Goal: Transaction & Acquisition: Purchase product/service

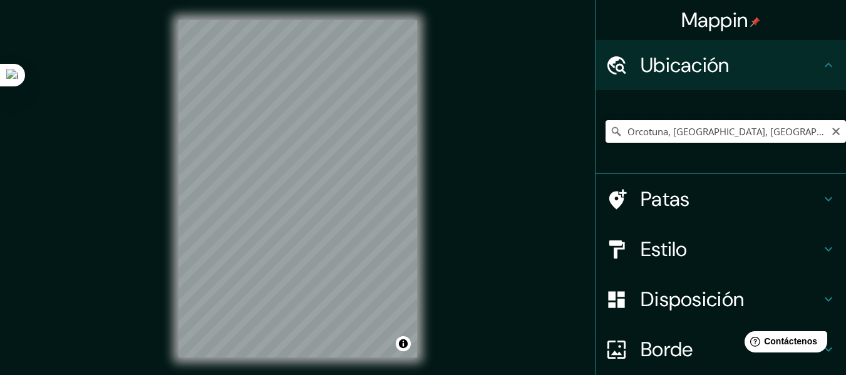
click at [811, 130] on input "Orcotuna, [GEOGRAPHIC_DATA], [GEOGRAPHIC_DATA]" at bounding box center [726, 131] width 241 height 23
click at [791, 127] on input "Orcotuna, [GEOGRAPHIC_DATA], [GEOGRAPHIC_DATA]" at bounding box center [726, 131] width 241 height 23
click at [763, 132] on input "Orcotuna, [GEOGRAPHIC_DATA], [GEOGRAPHIC_DATA]" at bounding box center [726, 131] width 241 height 23
click at [756, 132] on input "Orcotuna, [GEOGRAPHIC_DATA], [GEOGRAPHIC_DATA]" at bounding box center [726, 131] width 241 height 23
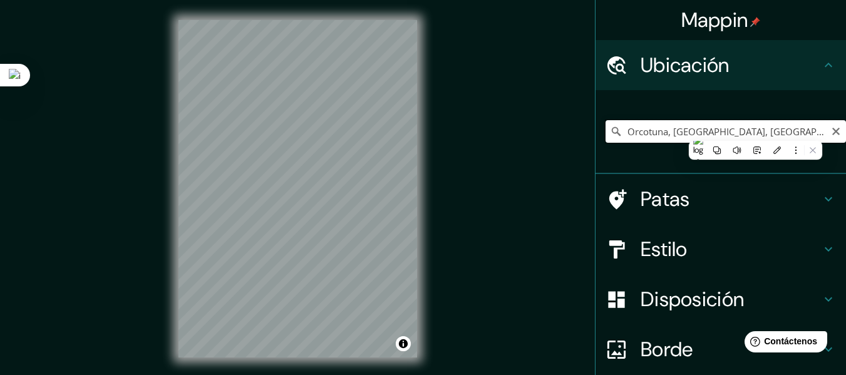
click at [787, 133] on input "Orcotuna, [GEOGRAPHIC_DATA], [GEOGRAPHIC_DATA]" at bounding box center [726, 131] width 241 height 23
drag, startPoint x: 791, startPoint y: 134, endPoint x: 653, endPoint y: 140, distance: 137.9
click at [653, 140] on input "Orcotuna, [GEOGRAPHIC_DATA], [GEOGRAPHIC_DATA]" at bounding box center [726, 131] width 241 height 23
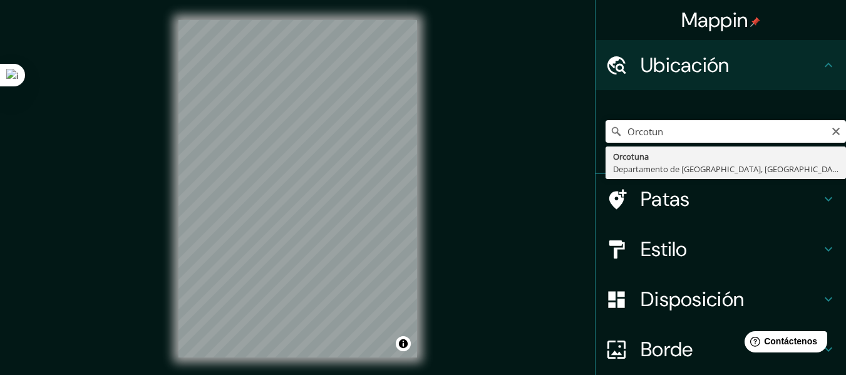
type input "Orcotuna, [GEOGRAPHIC_DATA], [GEOGRAPHIC_DATA]"
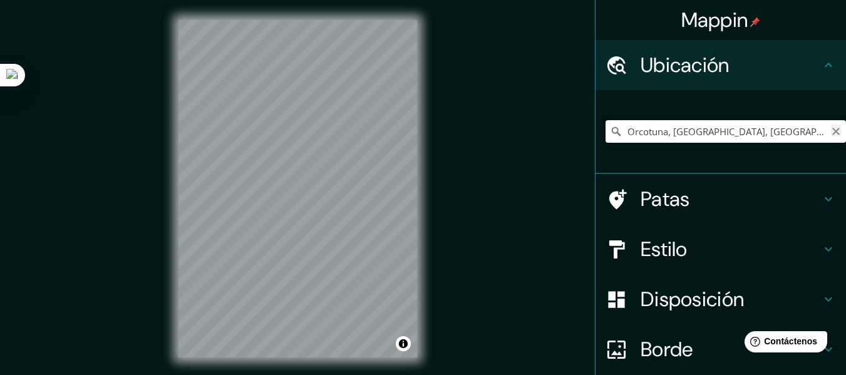
click at [831, 132] on icon "Claro" at bounding box center [836, 132] width 10 height 10
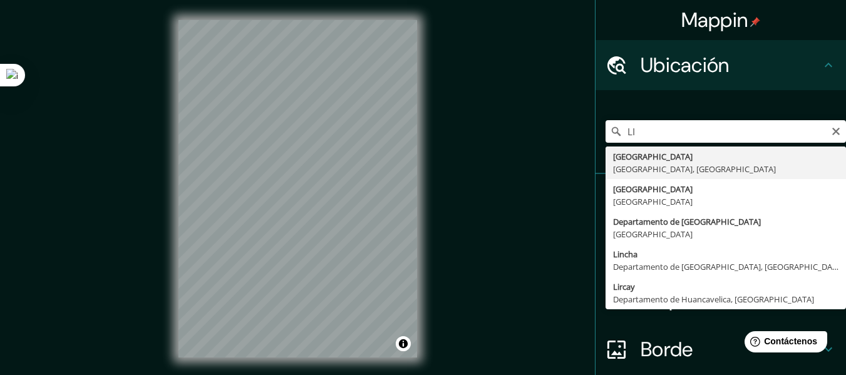
type input "[GEOGRAPHIC_DATA], [GEOGRAPHIC_DATA], [GEOGRAPHIC_DATA]"
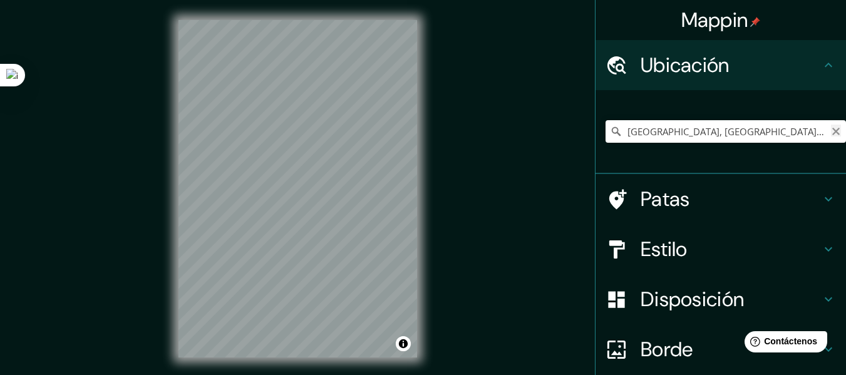
click at [831, 131] on icon "Claro" at bounding box center [836, 132] width 10 height 10
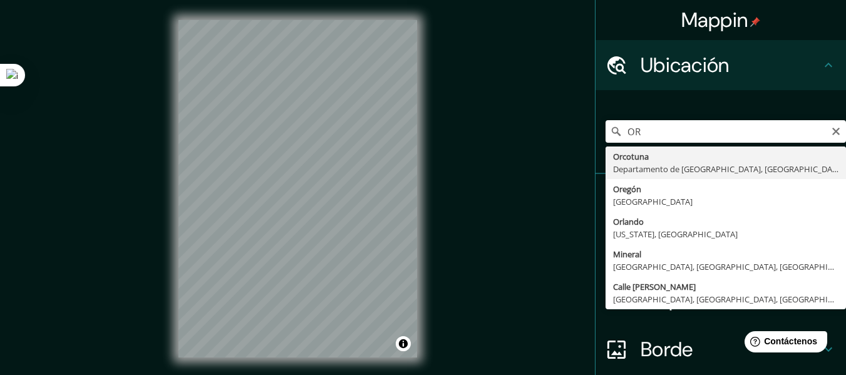
type input "Orcotuna, [GEOGRAPHIC_DATA], [GEOGRAPHIC_DATA]"
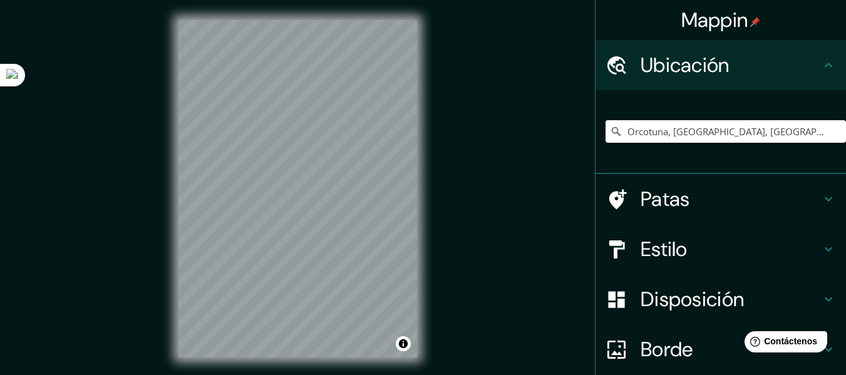
click at [679, 243] on font "Estilo" at bounding box center [664, 249] width 47 height 26
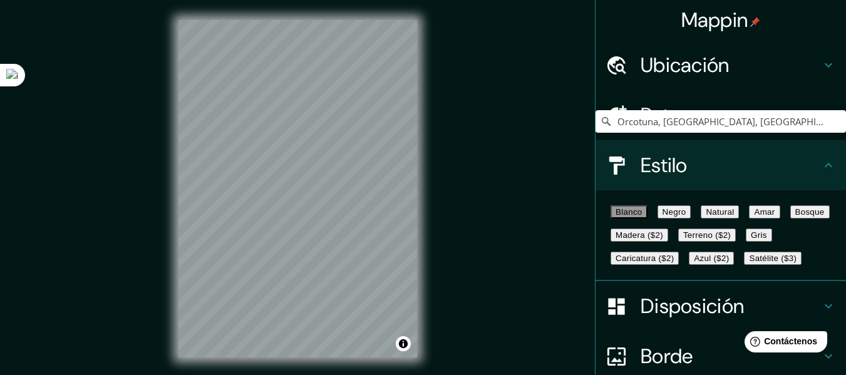
click at [734, 217] on font "Natural" at bounding box center [720, 211] width 28 height 9
click at [687, 217] on font "Negro" at bounding box center [675, 211] width 24 height 9
click at [749, 219] on button "Amar" at bounding box center [764, 211] width 31 height 13
click at [796, 217] on font "Bosque" at bounding box center [810, 211] width 29 height 9
click at [663, 240] on font "Madera ($2)" at bounding box center [640, 235] width 48 height 9
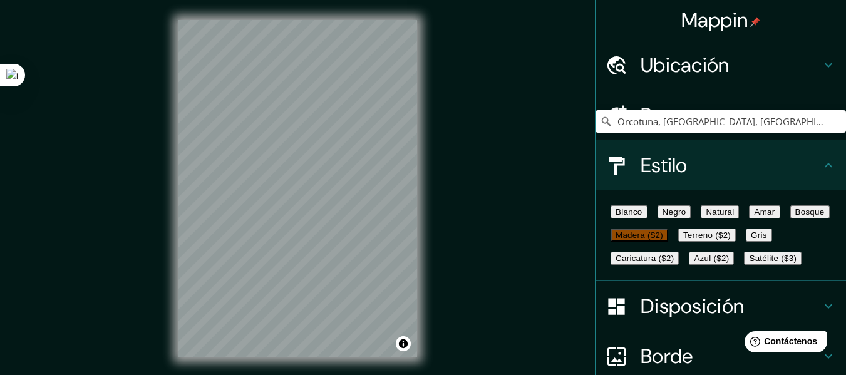
click at [678, 242] on button "Terreno ($2)" at bounding box center [707, 235] width 58 height 13
click at [744, 265] on button "Satélite ($3)" at bounding box center [773, 258] width 58 height 13
click at [648, 217] on button "Blanco" at bounding box center [629, 211] width 37 height 13
click at [687, 217] on font "Negro" at bounding box center [675, 211] width 24 height 9
click at [734, 217] on font "Natural" at bounding box center [720, 211] width 28 height 9
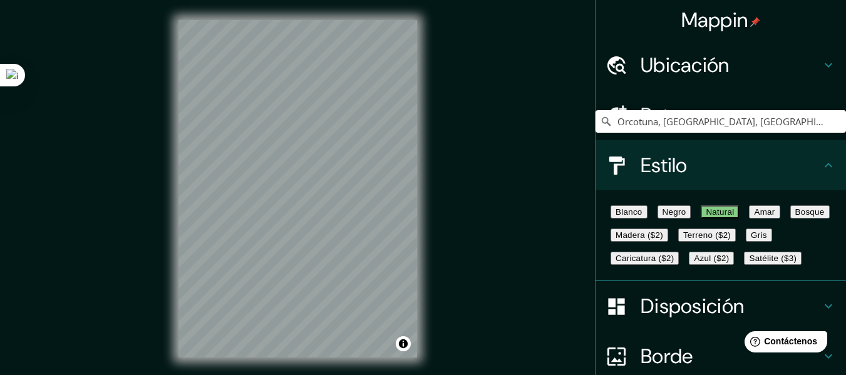
click at [749, 219] on button "Amar" at bounding box center [764, 211] width 31 height 13
click at [796, 217] on font "Bosque" at bounding box center [810, 211] width 29 height 9
click at [663, 240] on font "Madera ($2)" at bounding box center [640, 235] width 48 height 9
click at [683, 240] on font "Terreno ($2)" at bounding box center [707, 235] width 48 height 9
click at [751, 240] on font "Gris" at bounding box center [759, 235] width 16 height 9
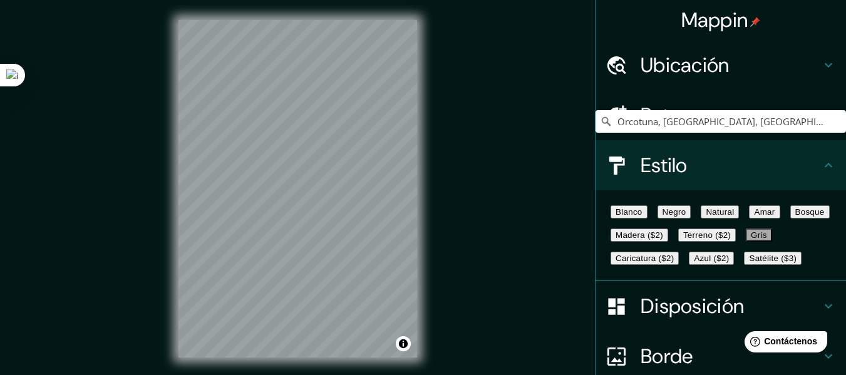
click at [646, 263] on font "Caricatura ($2)" at bounding box center [645, 258] width 58 height 9
click at [729, 263] on font "Azul ($2)" at bounding box center [711, 258] width 35 height 9
click at [749, 263] on font "Satélite ($3)" at bounding box center [773, 258] width 48 height 9
click at [633, 213] on font "Blanco" at bounding box center [629, 211] width 27 height 9
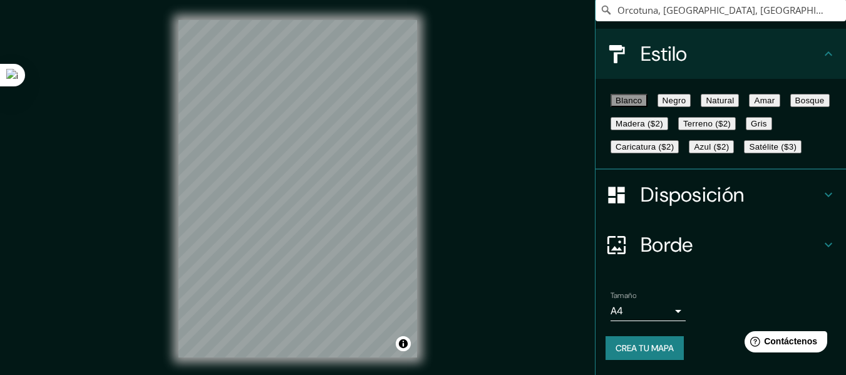
click at [691, 190] on font "Disposición" at bounding box center [692, 195] width 103 height 26
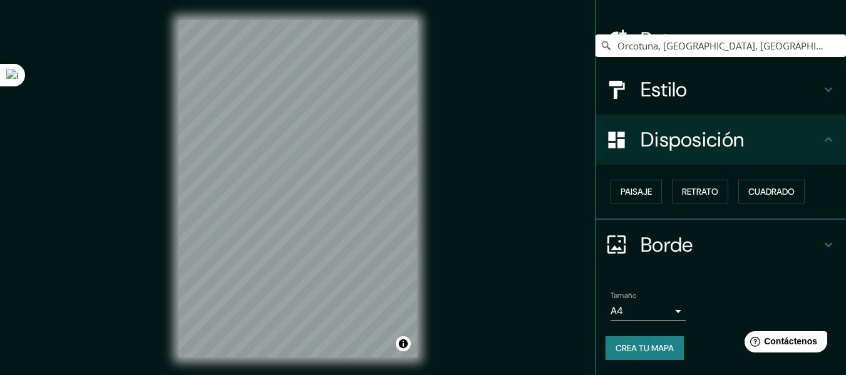
scroll to position [76, 0]
click at [622, 189] on font "Paisaje" at bounding box center [636, 191] width 31 height 11
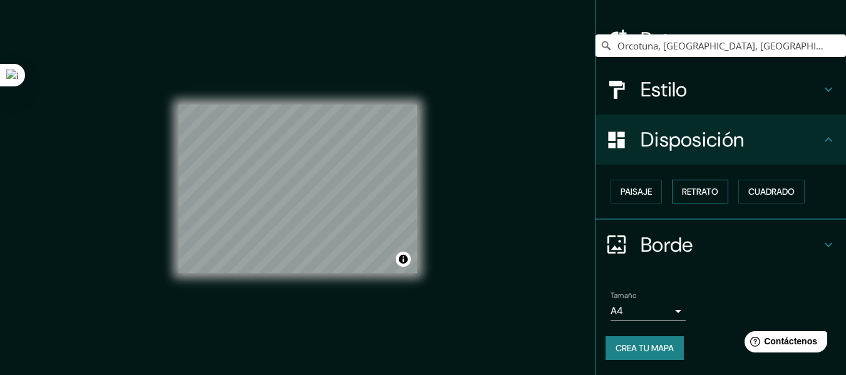
click at [687, 193] on font "Retrato" at bounding box center [700, 191] width 36 height 11
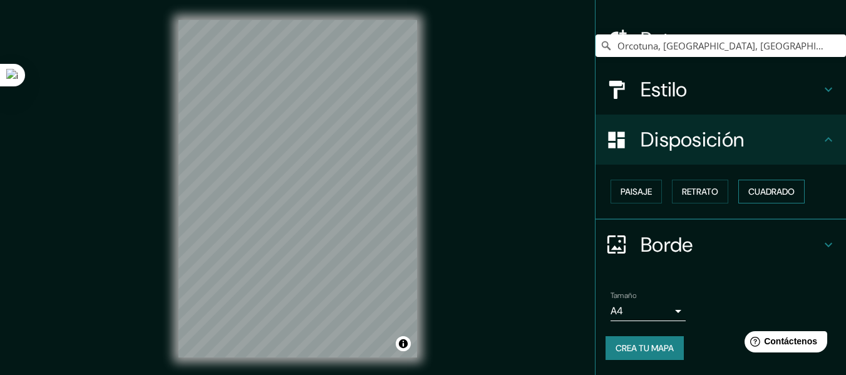
click at [749, 191] on font "Cuadrado" at bounding box center [772, 191] width 46 height 11
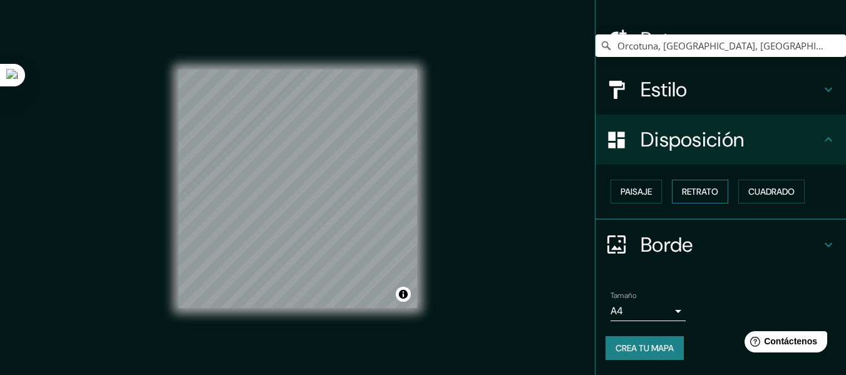
click at [682, 192] on font "Retrato" at bounding box center [700, 191] width 36 height 11
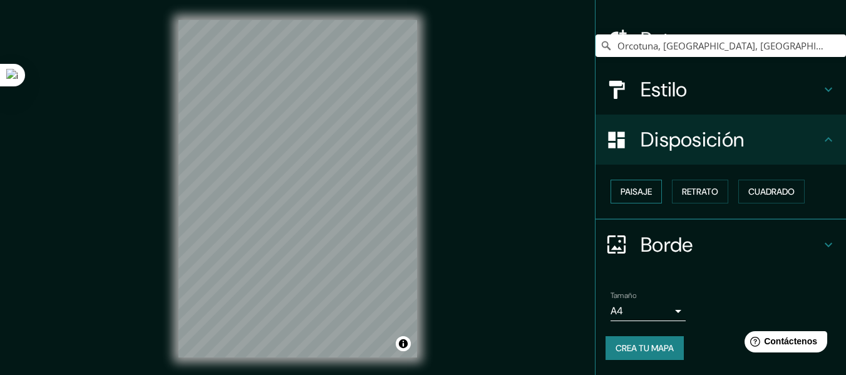
click at [636, 192] on font "Paisaje" at bounding box center [636, 191] width 31 height 11
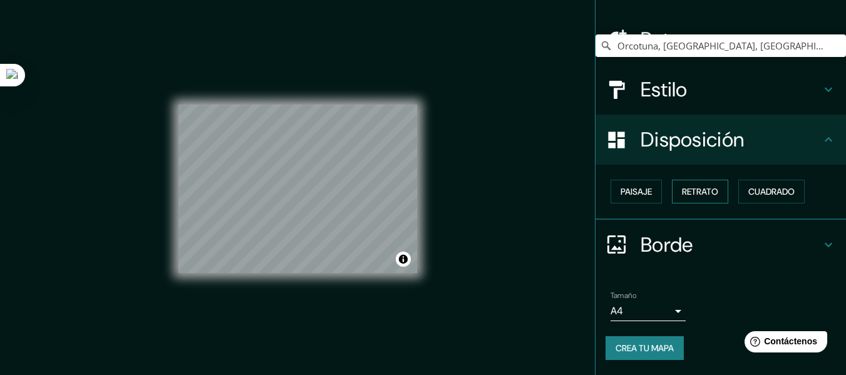
click at [687, 191] on font "Retrato" at bounding box center [700, 191] width 36 height 11
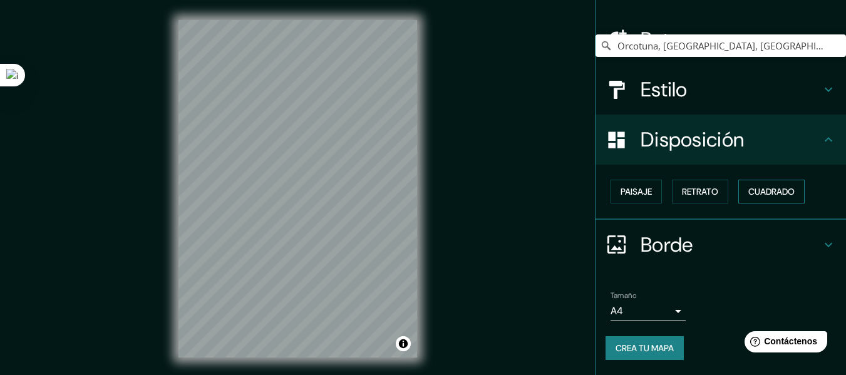
click at [773, 190] on font "Cuadrado" at bounding box center [772, 191] width 46 height 11
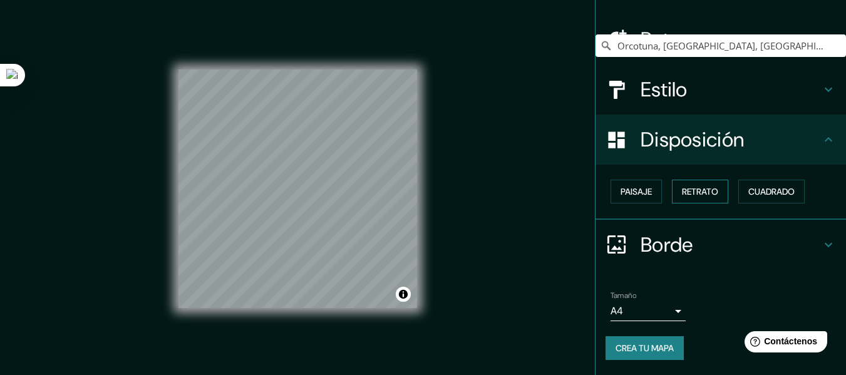
click at [713, 191] on button "Retrato" at bounding box center [700, 192] width 56 height 24
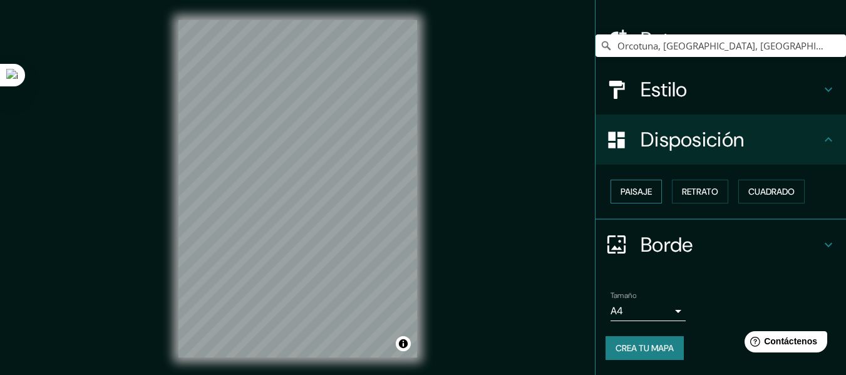
click at [623, 193] on font "Paisaje" at bounding box center [636, 191] width 31 height 11
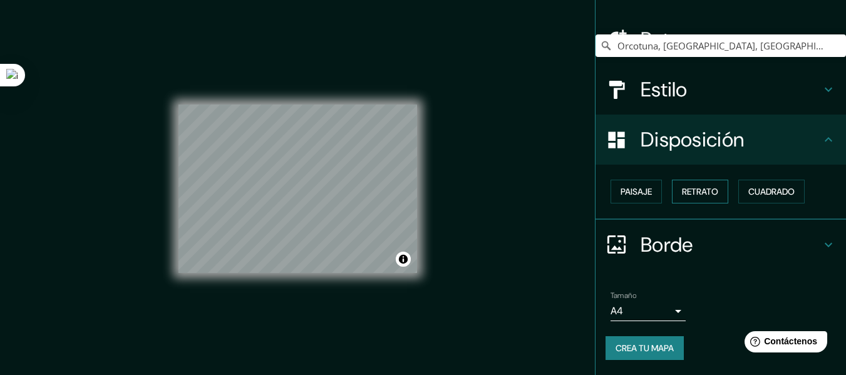
click at [682, 194] on font "Retrato" at bounding box center [700, 191] width 36 height 11
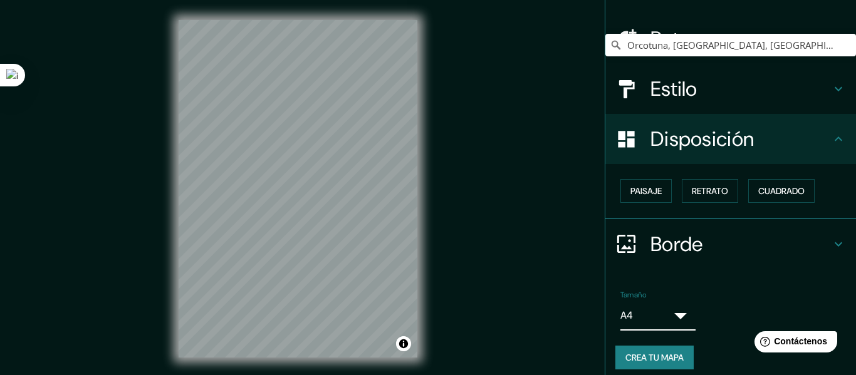
click at [652, 315] on body "Mappin Ubicación Orcotuna, Departamento de [GEOGRAPHIC_DATA], [GEOGRAPHIC_DATA]…" at bounding box center [428, 187] width 856 height 375
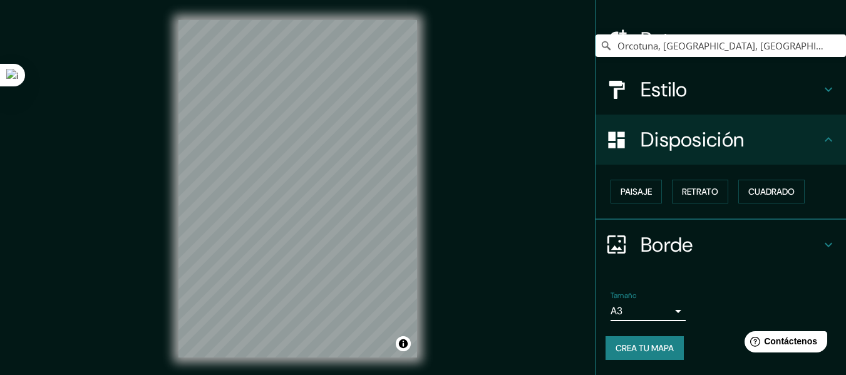
click at [638, 305] on body "Mappin Ubicación Orcotuna, Departamento de [GEOGRAPHIC_DATA], [GEOGRAPHIC_DATA]…" at bounding box center [423, 187] width 846 height 375
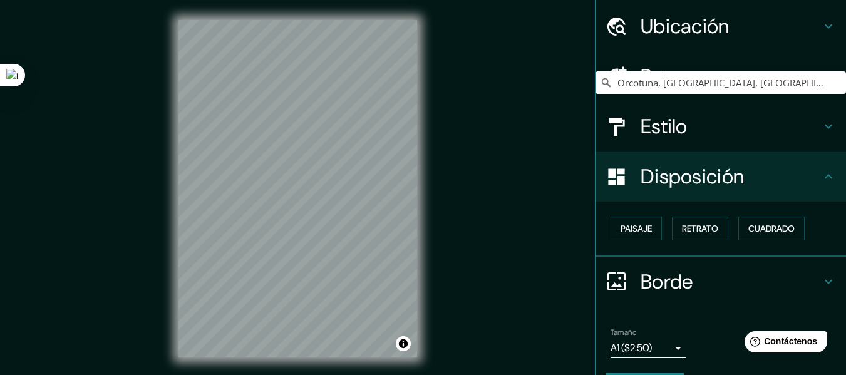
scroll to position [0, 0]
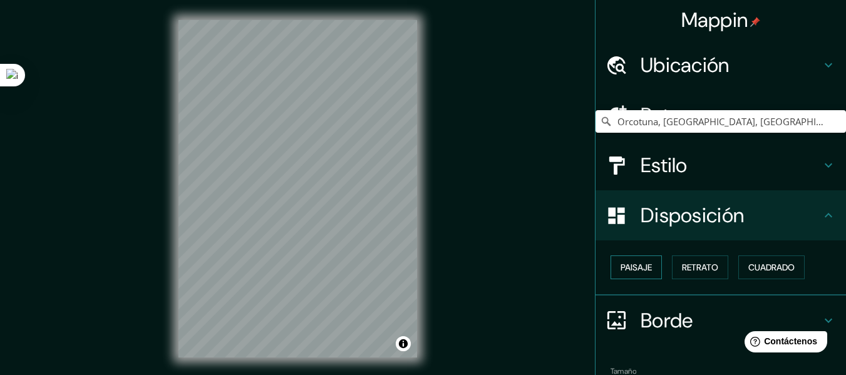
click at [639, 272] on font "Paisaje" at bounding box center [636, 267] width 31 height 11
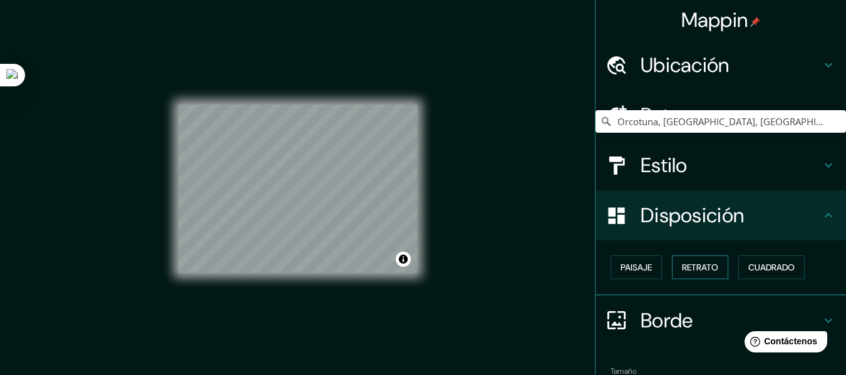
click at [698, 272] on font "Retrato" at bounding box center [700, 267] width 36 height 11
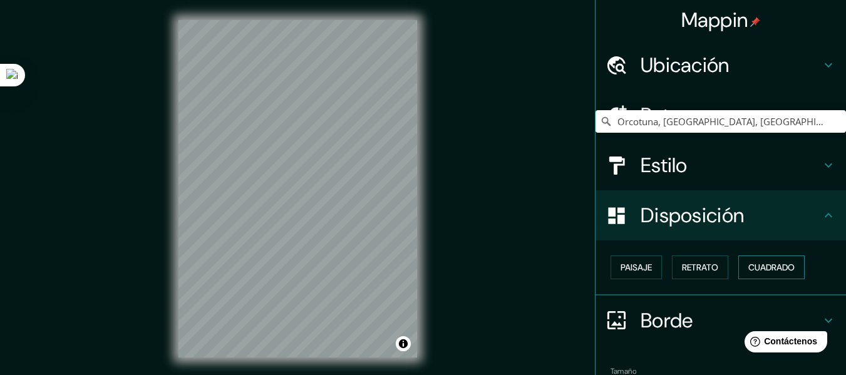
click at [757, 259] on button "Cuadrado" at bounding box center [772, 268] width 66 height 24
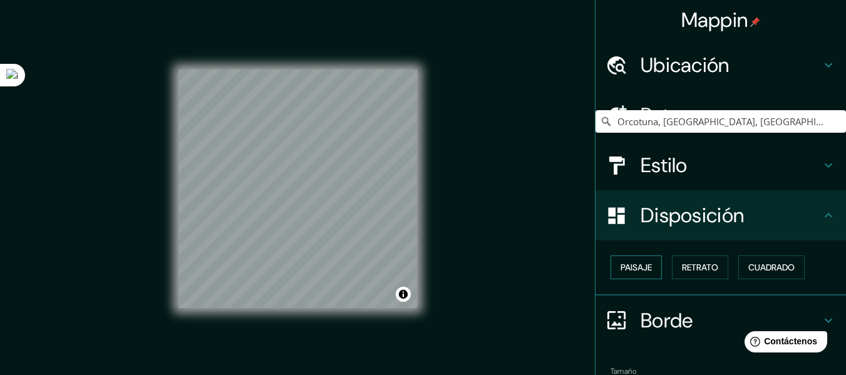
click at [627, 263] on font "Paisaje" at bounding box center [636, 267] width 31 height 11
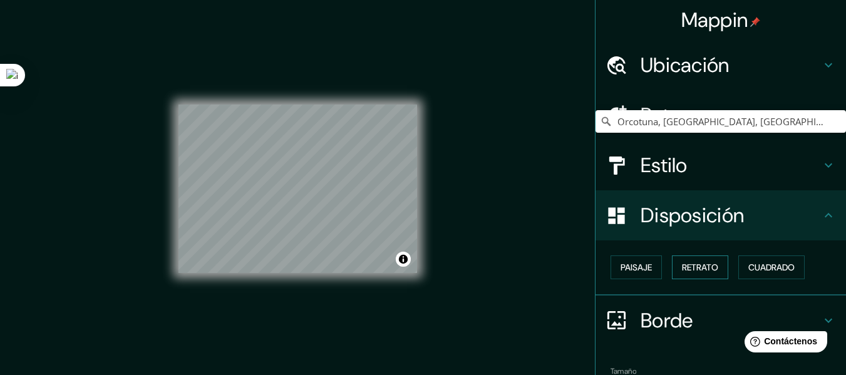
click at [710, 275] on font "Retrato" at bounding box center [700, 267] width 36 height 16
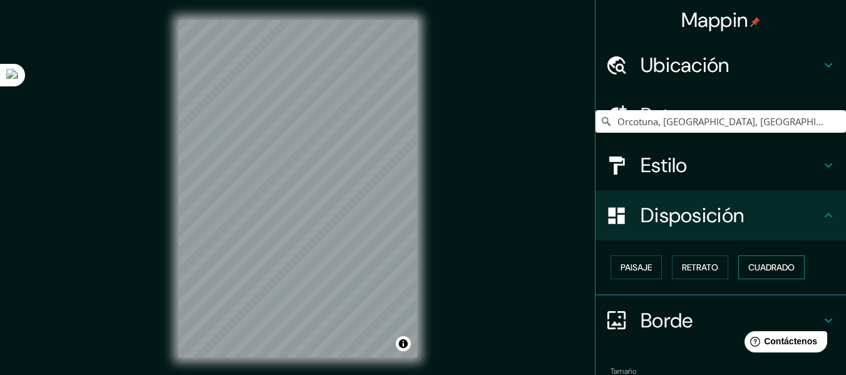
click at [759, 269] on font "Cuadrado" at bounding box center [772, 267] width 46 height 11
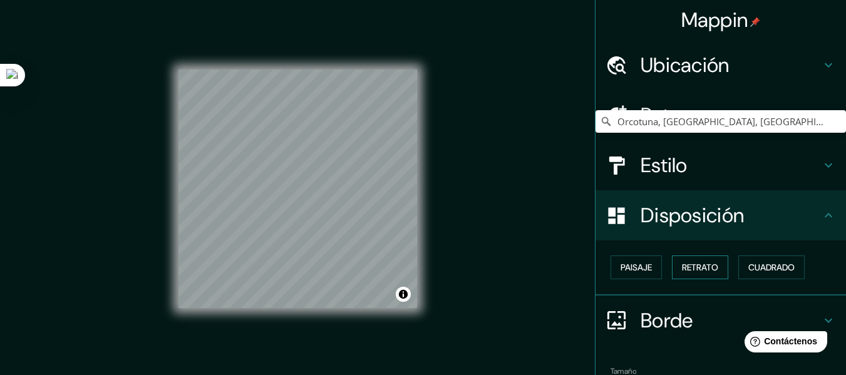
click at [715, 269] on button "Retrato" at bounding box center [700, 268] width 56 height 24
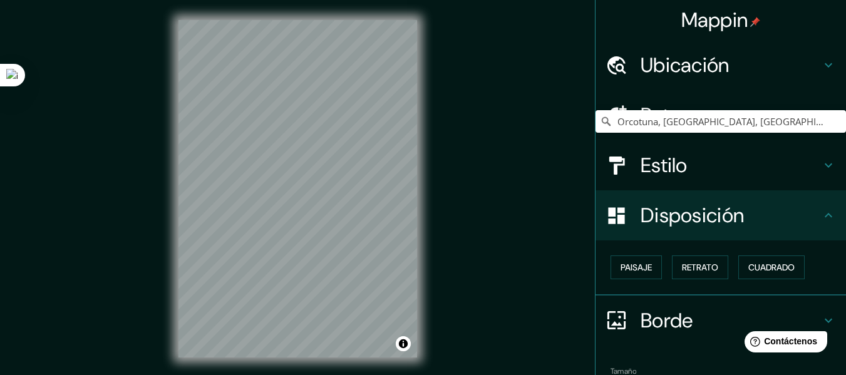
click at [811, 268] on div "Paisaje Retrato Cuadrado" at bounding box center [726, 268] width 241 height 34
click at [782, 273] on font "Cuadrado" at bounding box center [772, 267] width 46 height 11
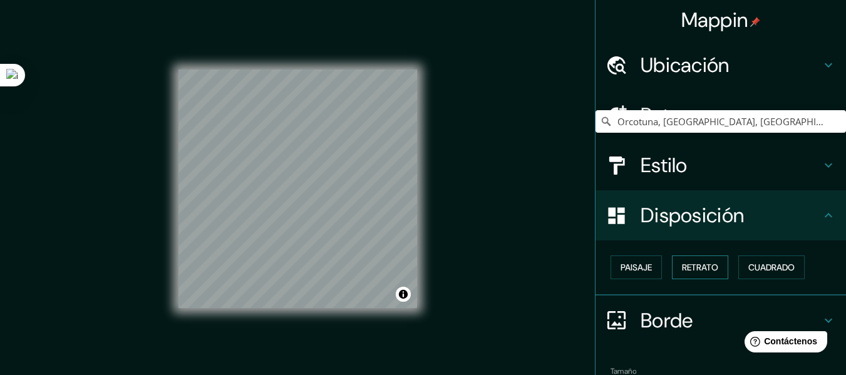
click at [714, 267] on button "Retrato" at bounding box center [700, 268] width 56 height 24
